Goal: Check status: Check status

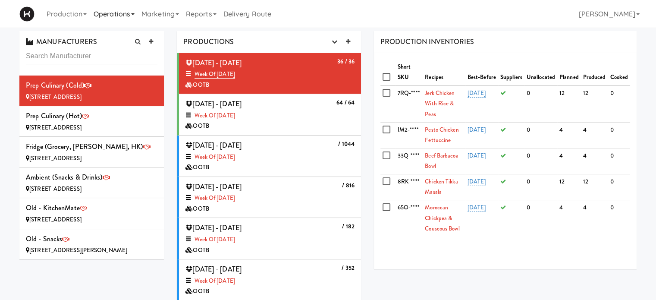
click at [91, 16] on link "Operations" at bounding box center [114, 14] width 48 height 28
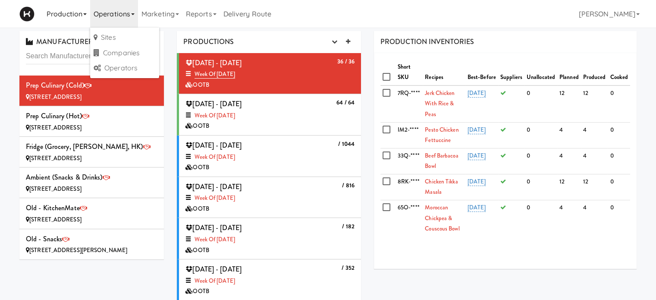
click at [83, 13] on link "Production" at bounding box center [66, 14] width 47 height 28
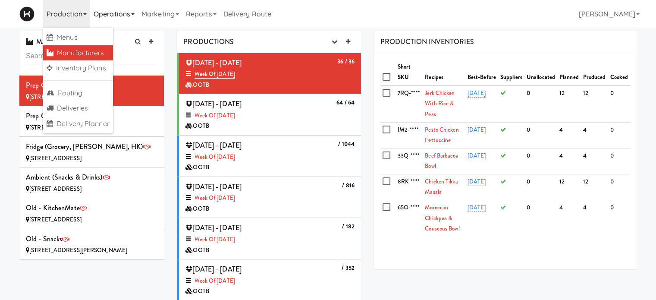
click at [112, 16] on link "Operations" at bounding box center [114, 14] width 48 height 28
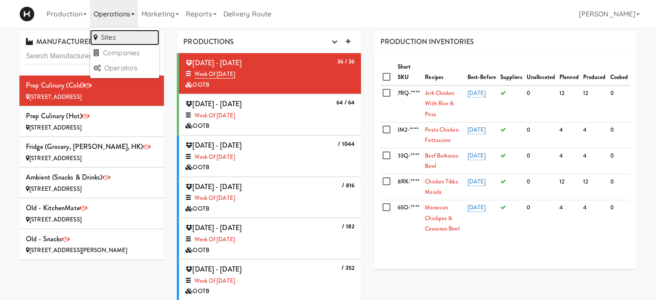
click at [111, 34] on link "Sites" at bounding box center [124, 38] width 69 height 16
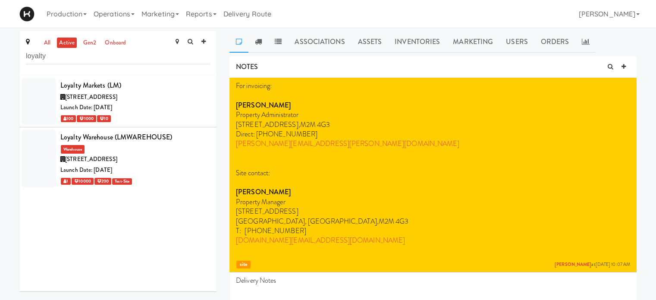
type input "loyalty"
click at [160, 98] on div "[STREET_ADDRESS]" at bounding box center [135, 97] width 150 height 11
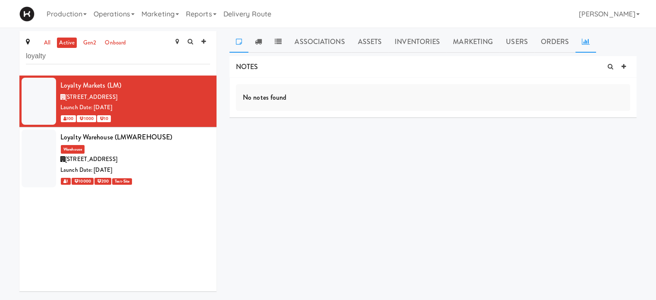
click at [582, 40] on icon at bounding box center [586, 41] width 8 height 7
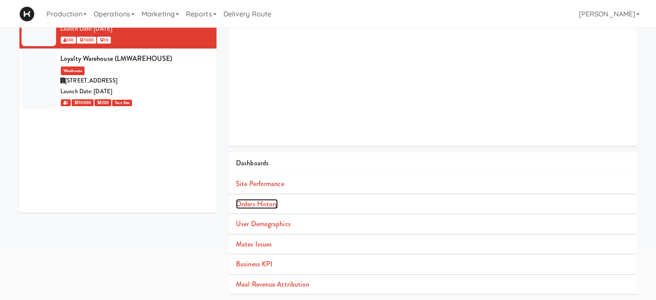
click at [256, 207] on link "Orders History" at bounding box center [257, 204] width 42 height 10
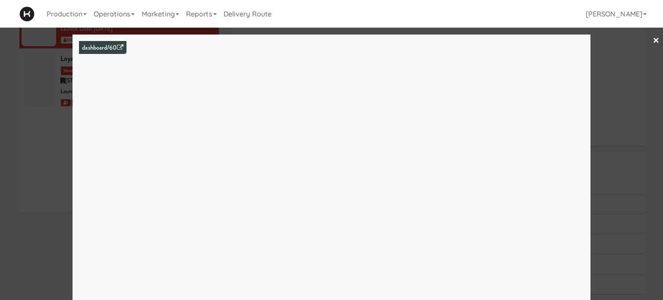
click at [652, 41] on link "×" at bounding box center [655, 41] width 7 height 27
